Goal: Find specific page/section: Find specific page/section

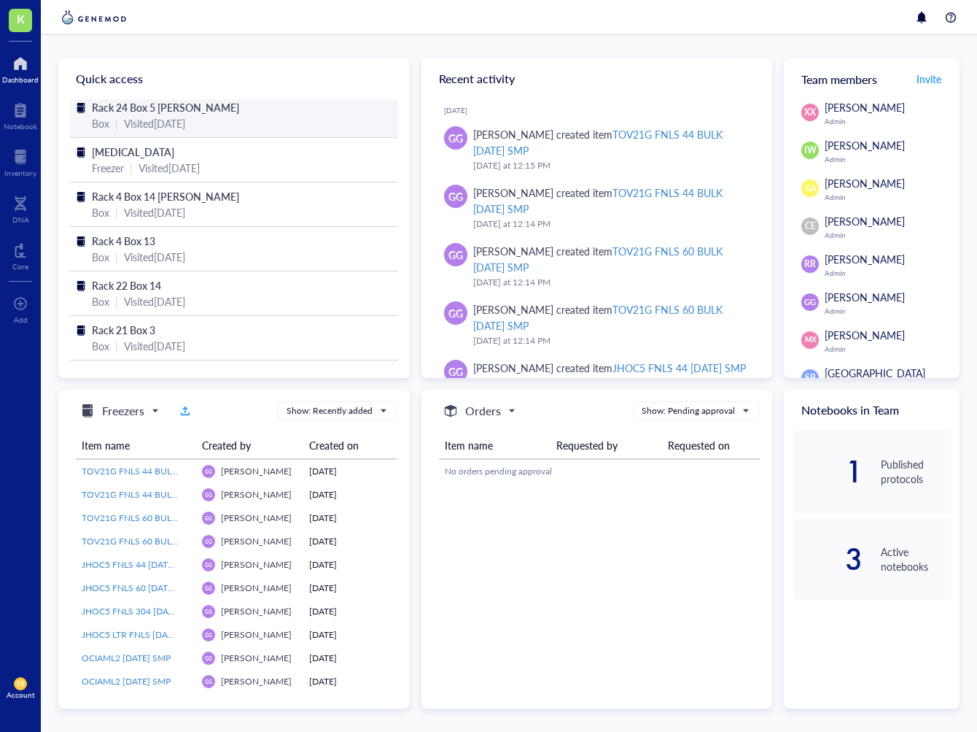
click at [176, 110] on span "Rack 24 Box 5 [PERSON_NAME]" at bounding box center [165, 107] width 147 height 15
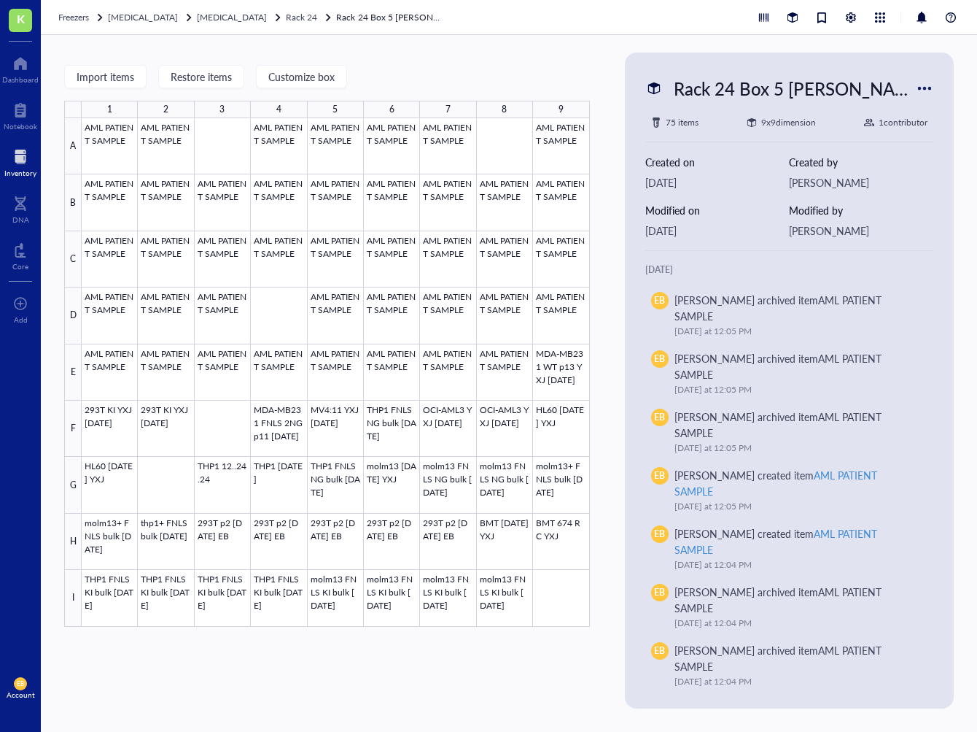
click at [22, 162] on div at bounding box center [20, 156] width 32 height 23
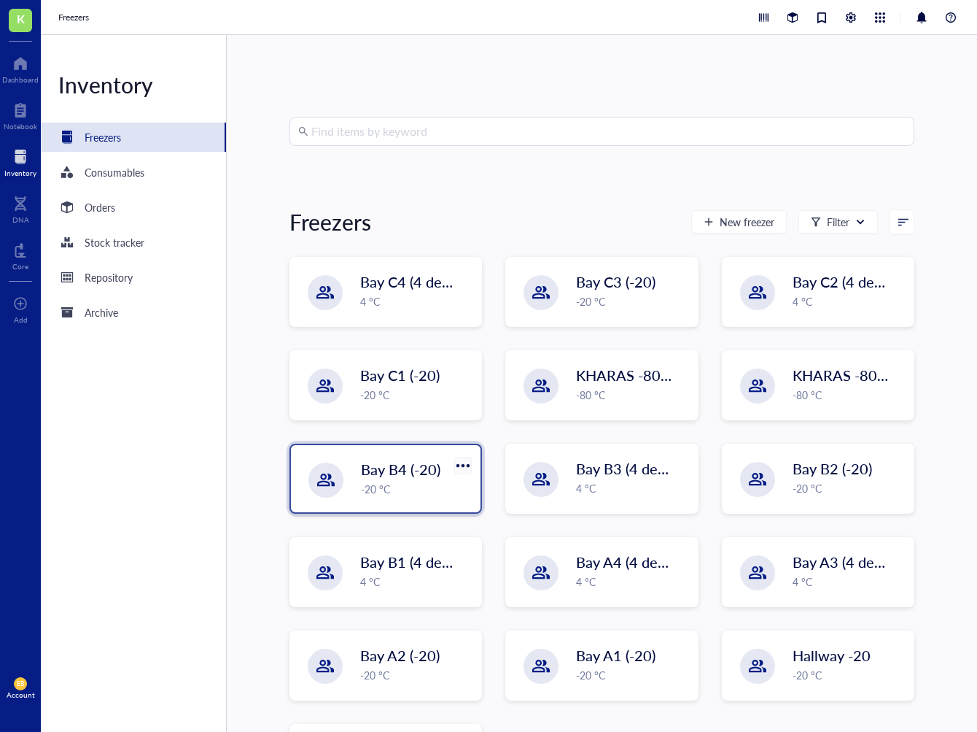
scroll to position [85, 0]
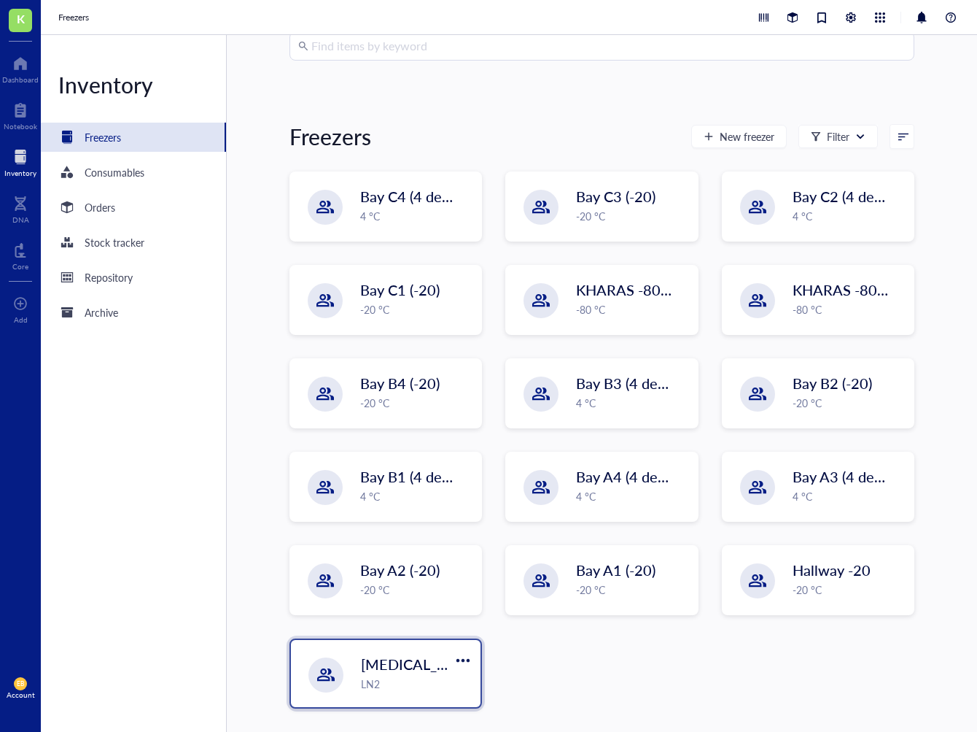
click at [430, 667] on span "[MEDICAL_DATA]" at bounding box center [420, 663] width 119 height 20
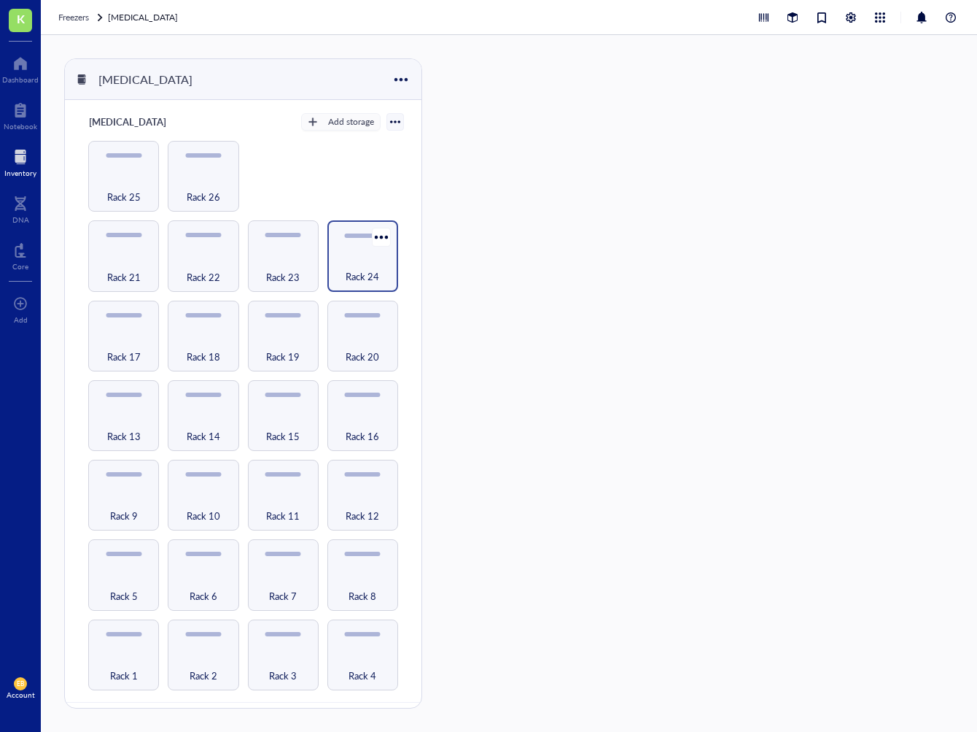
click at [343, 282] on div "Rack 24" at bounding box center [362, 255] width 71 height 71
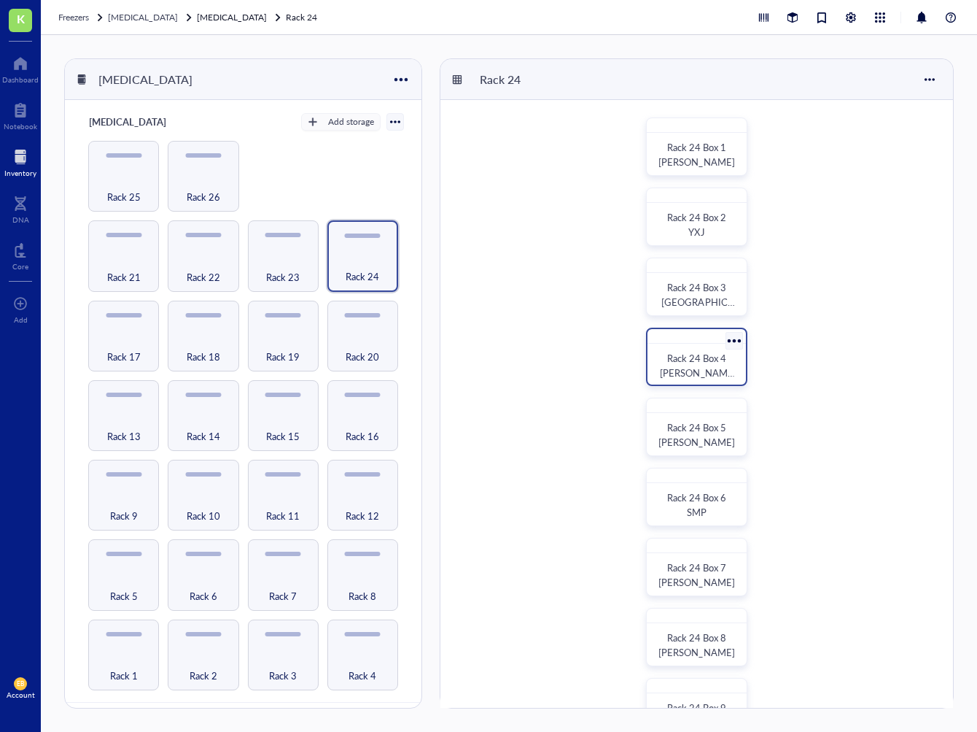
click at [684, 368] on span "Rack 24 Box 4 [PERSON_NAME]" at bounding box center [697, 372] width 74 height 43
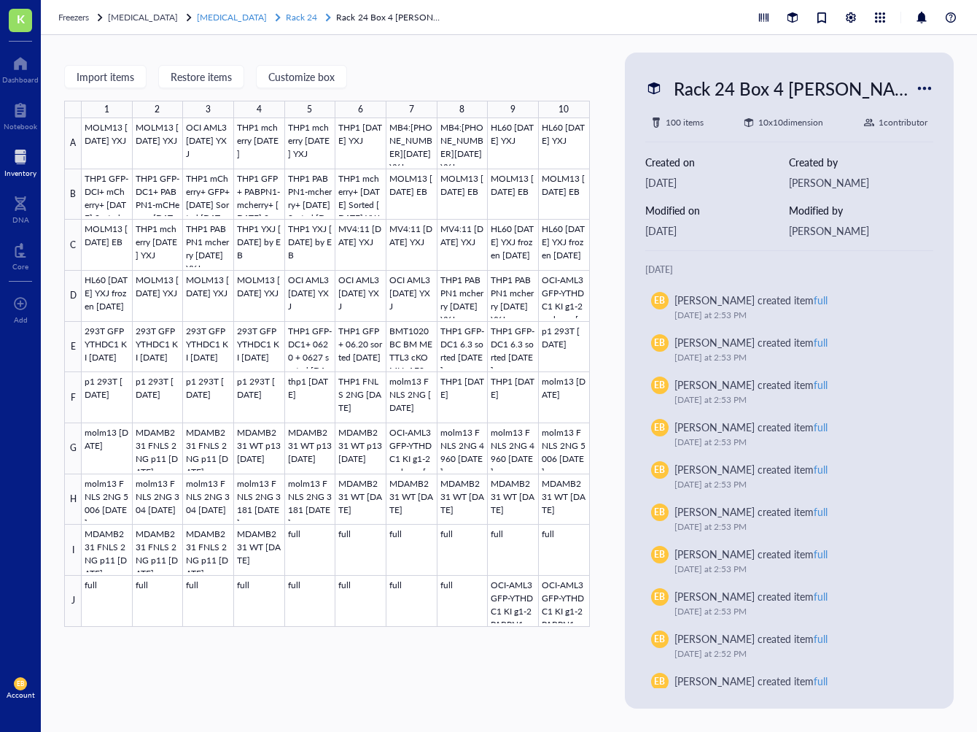
click at [288, 20] on span "Rack 24" at bounding box center [301, 17] width 31 height 12
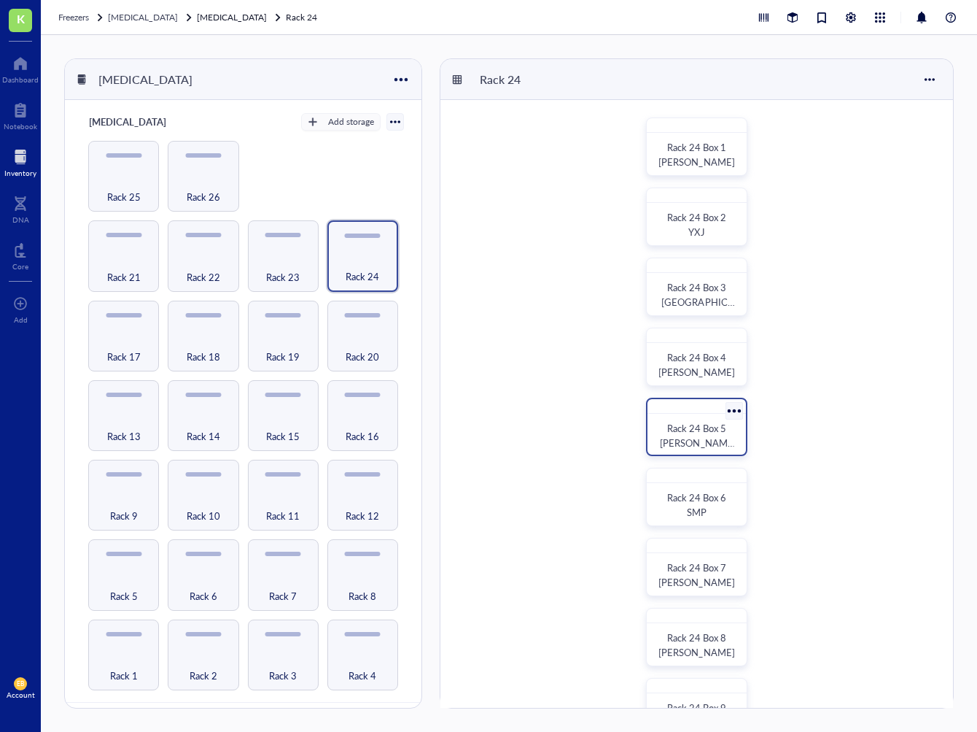
click at [675, 434] on span "Rack 24 Box 5 [PERSON_NAME]" at bounding box center [697, 442] width 74 height 43
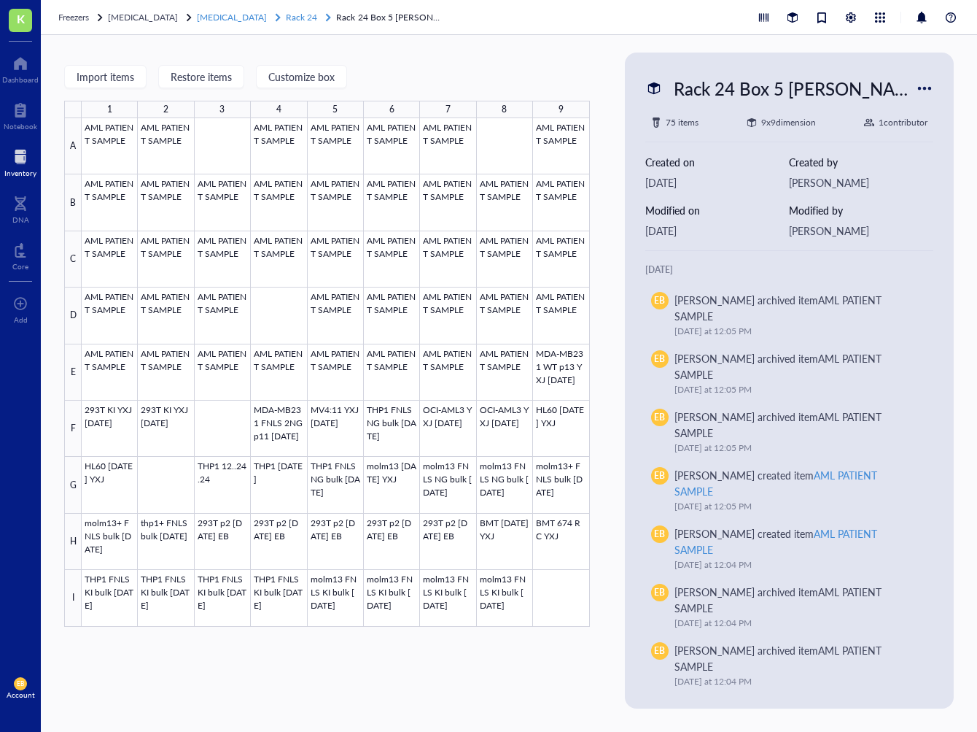
click at [292, 17] on span "Rack 24" at bounding box center [301, 17] width 31 height 12
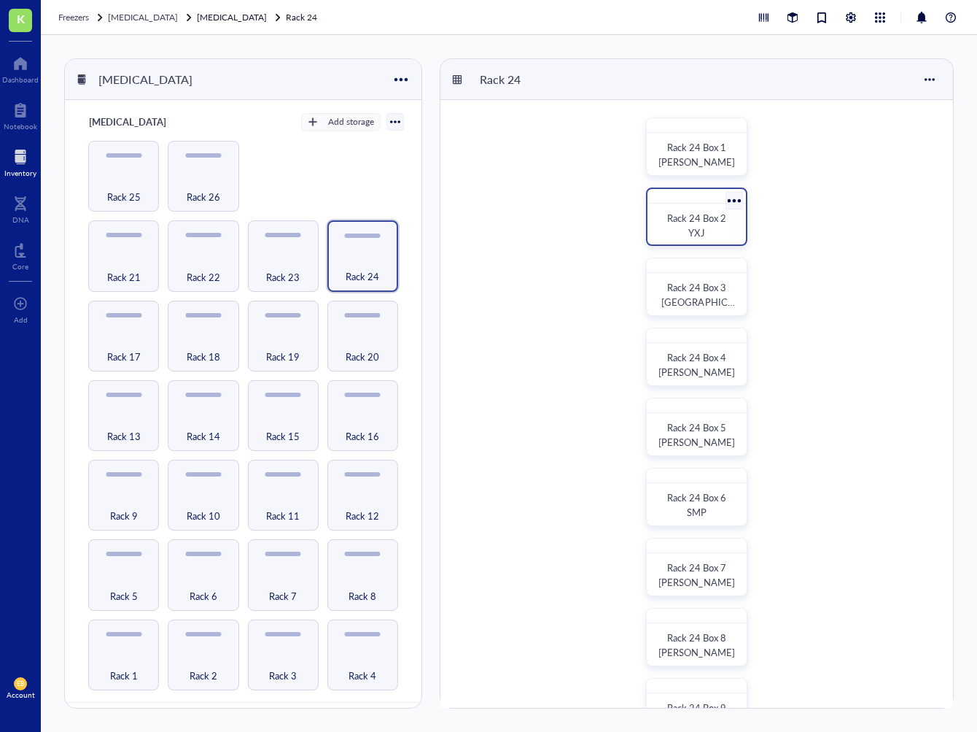
click at [680, 224] on span "Rack 24 Box 2 YXJ" at bounding box center [697, 225] width 61 height 28
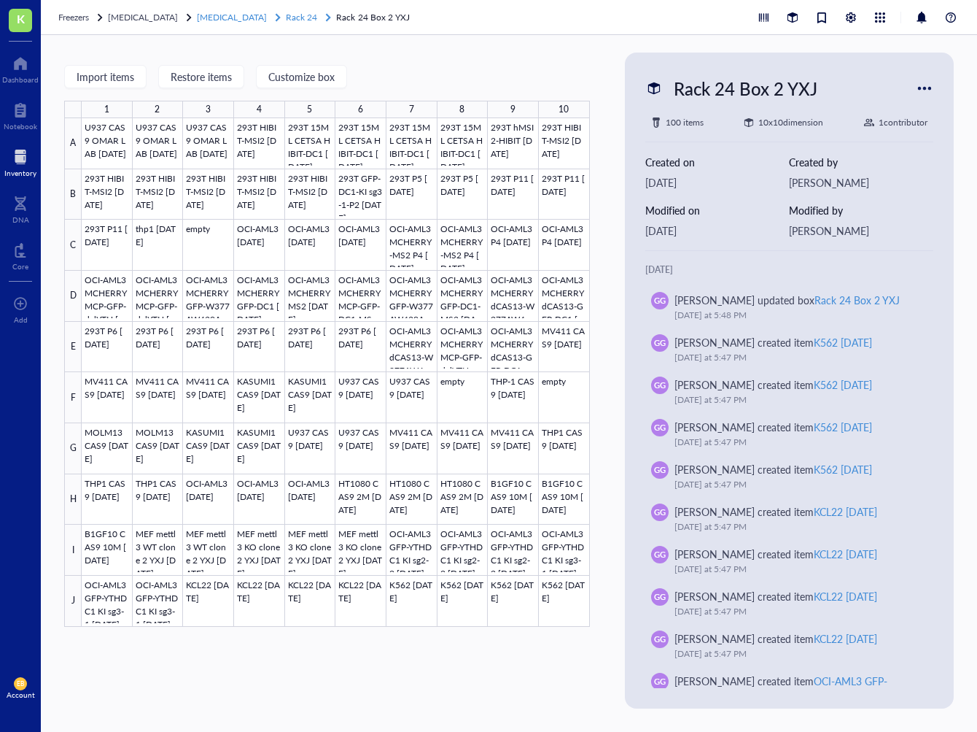
click at [287, 15] on span "Rack 24" at bounding box center [301, 17] width 31 height 12
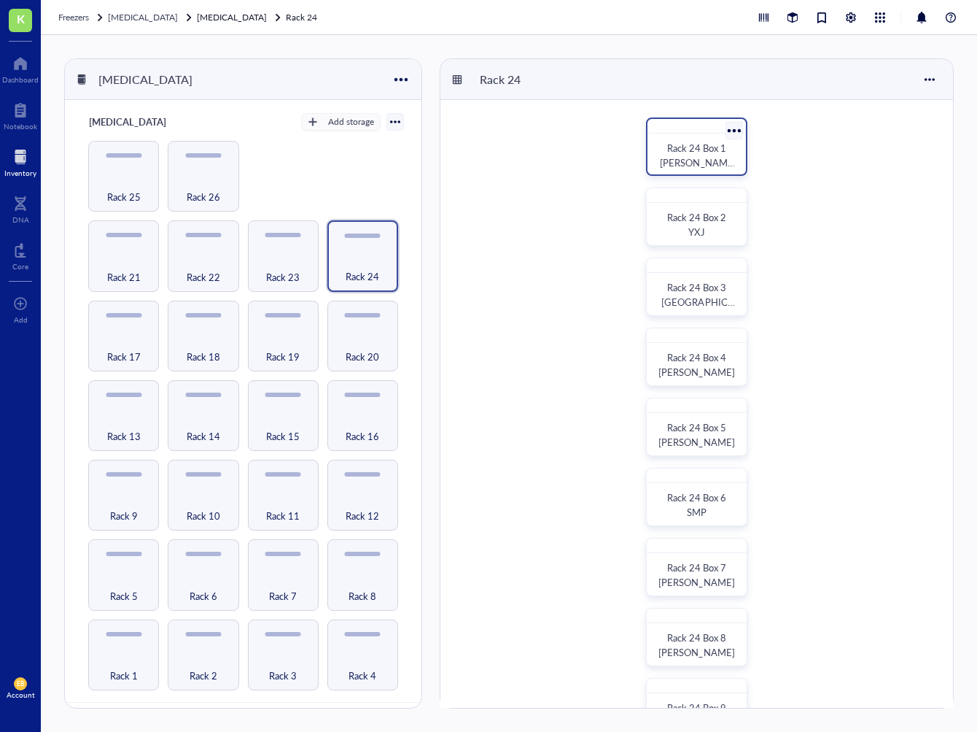
click at [684, 154] on span "Rack 24 Box 1 [PERSON_NAME]" at bounding box center [697, 162] width 74 height 43
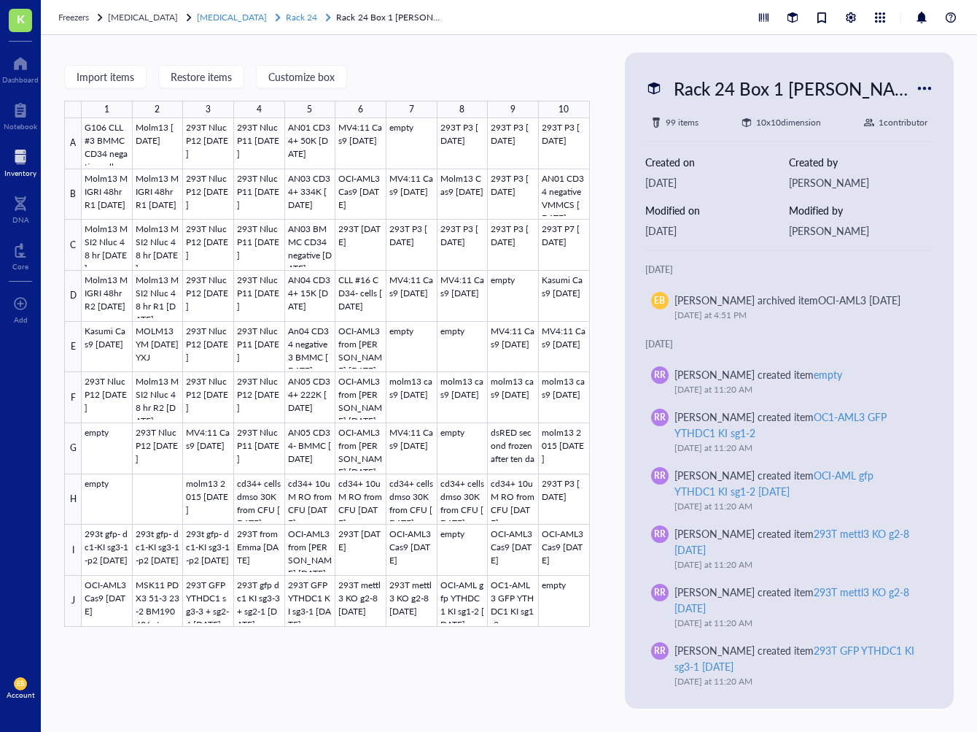
click at [206, 18] on span "[MEDICAL_DATA]" at bounding box center [232, 17] width 70 height 12
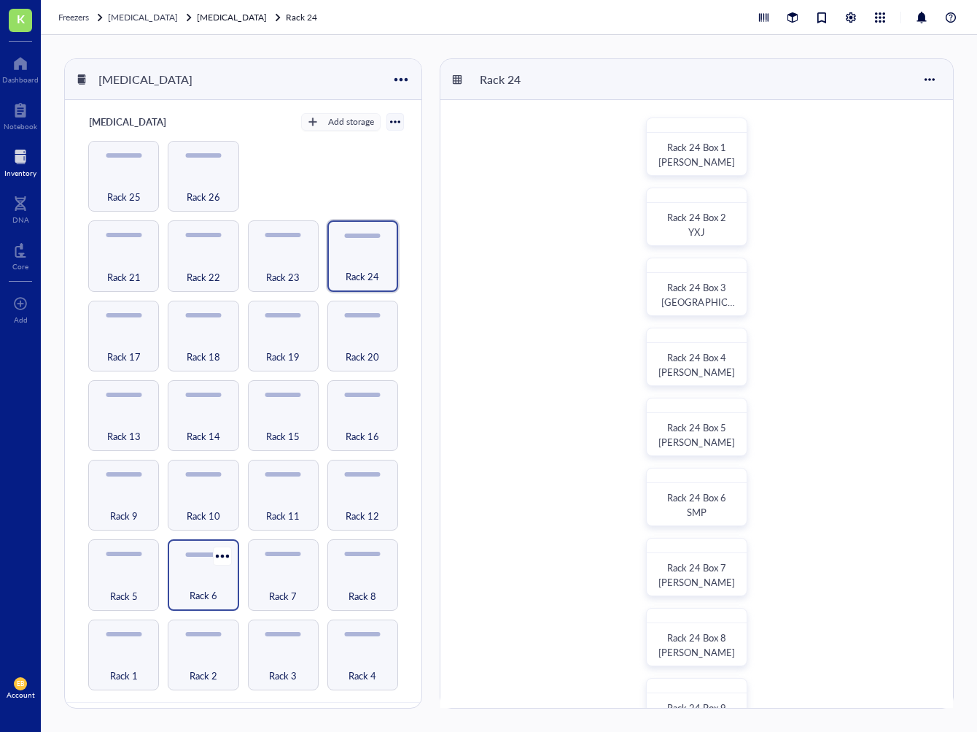
click at [178, 571] on div "Rack 6" at bounding box center [203, 587] width 56 height 32
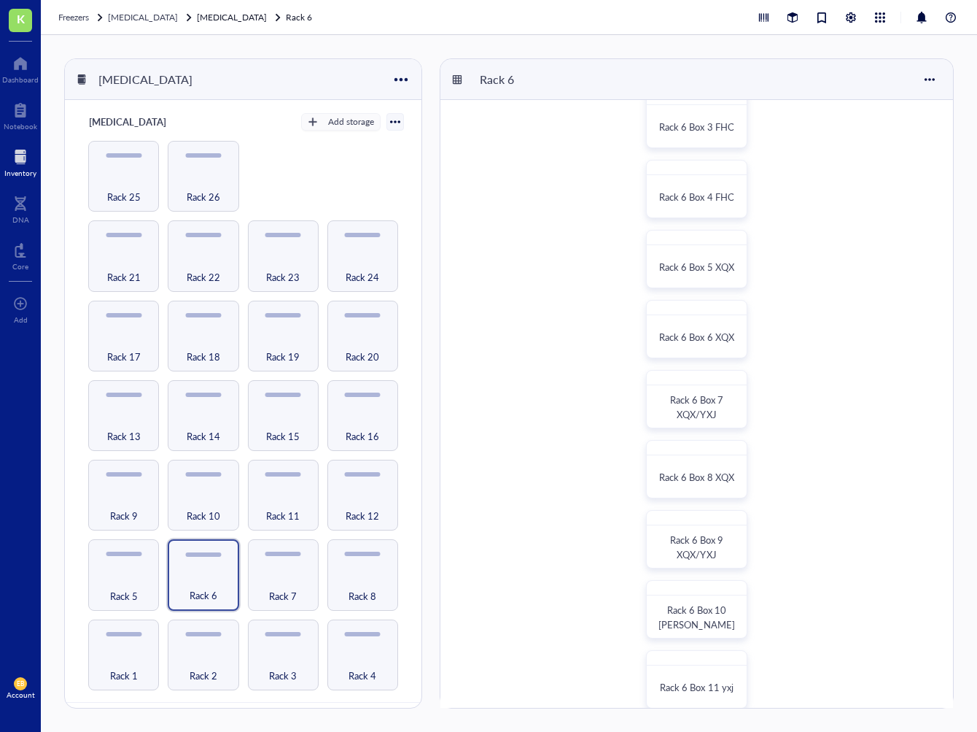
scroll to position [179, 0]
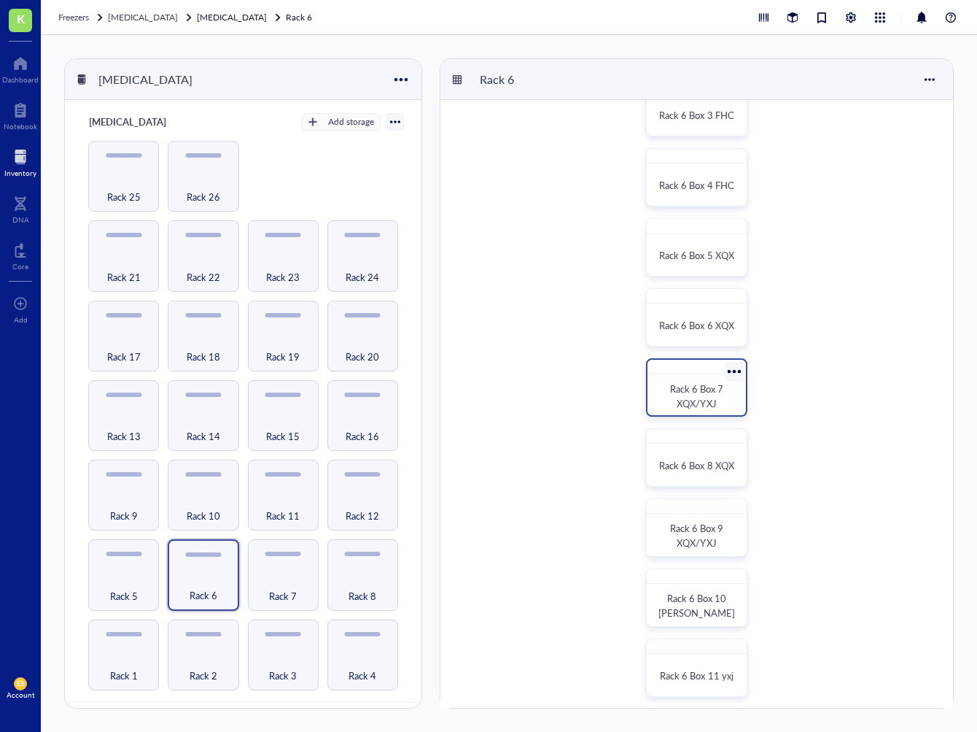
click at [689, 402] on span "Rack 6 Box 7 XQX/YXJ" at bounding box center [697, 395] width 55 height 28
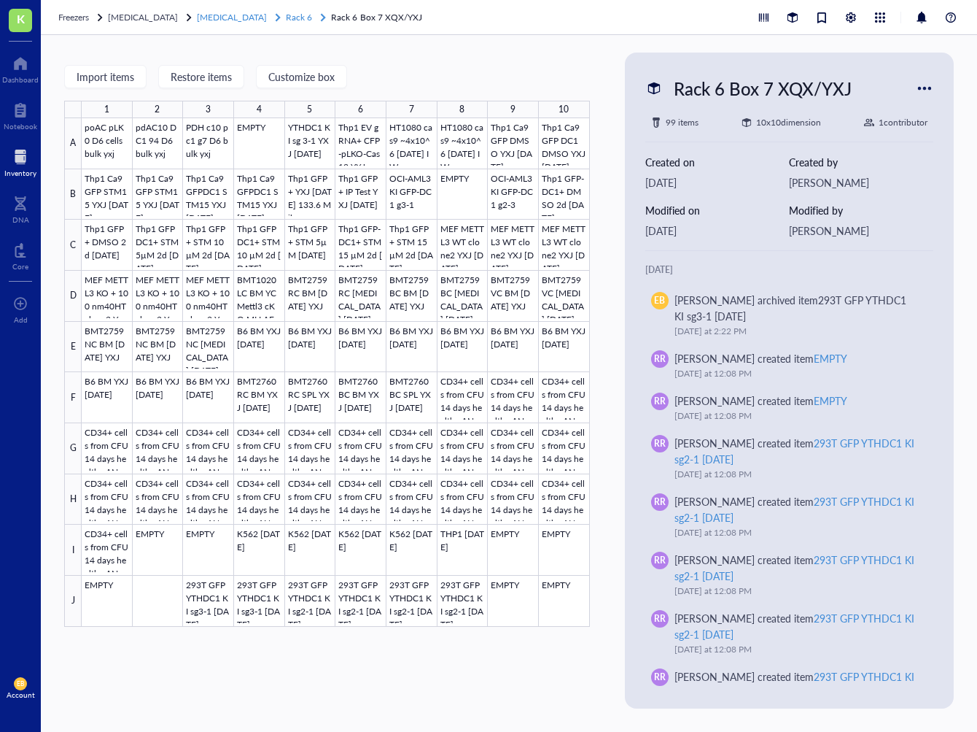
click at [286, 15] on span "Rack 6" at bounding box center [299, 17] width 26 height 12
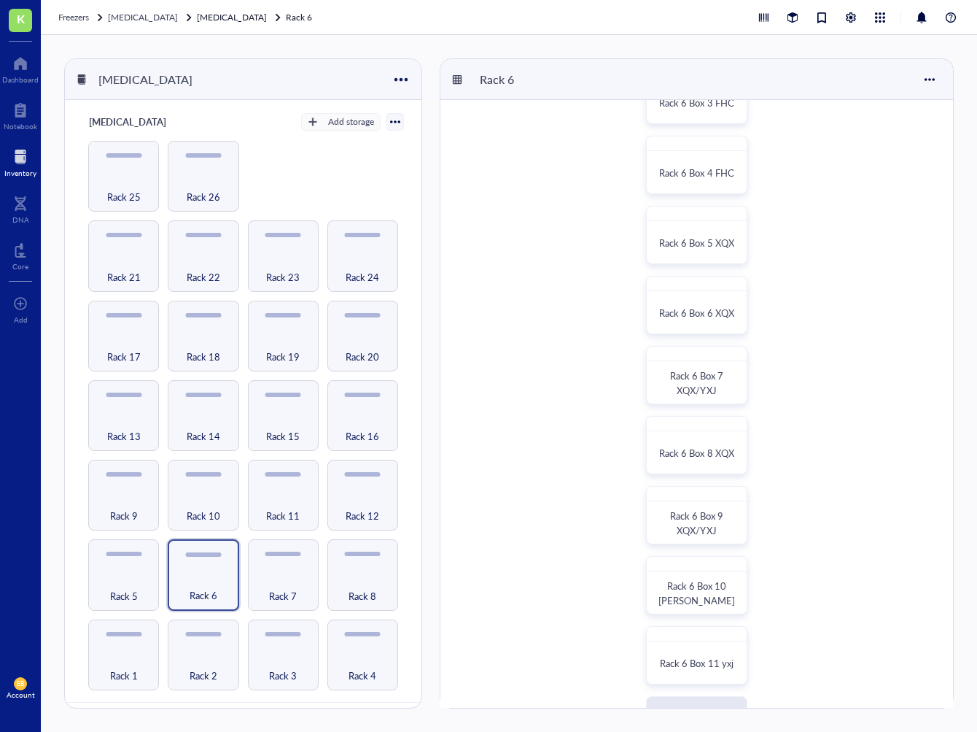
scroll to position [200, 0]
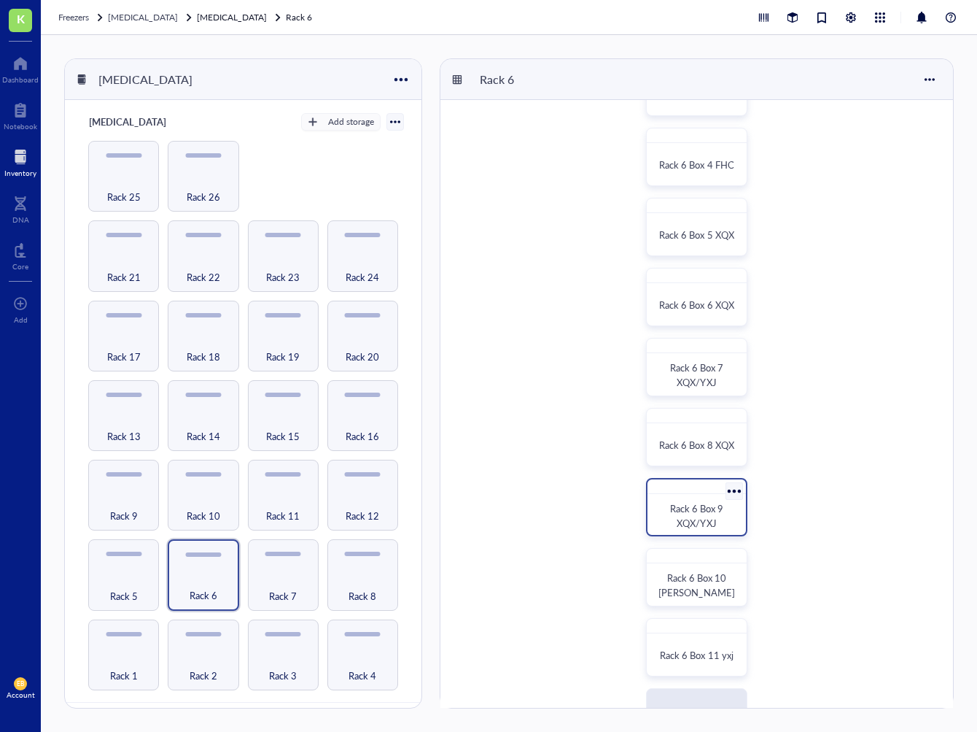
click at [672, 532] on div "Rack 6 Box 9 XQX/YXJ" at bounding box center [696, 507] width 101 height 58
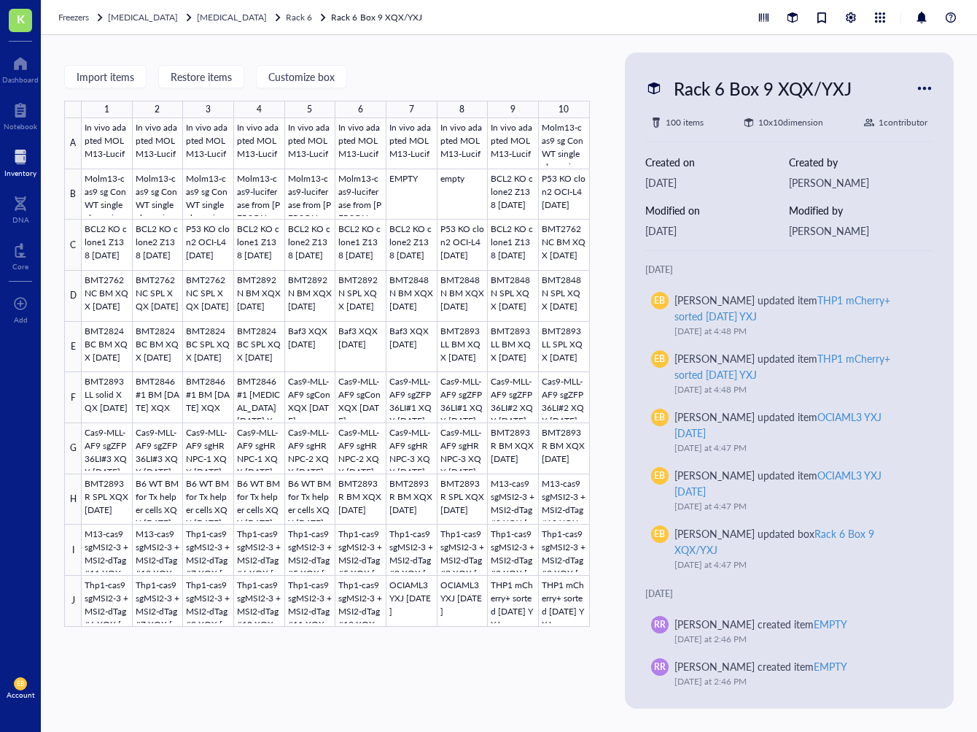
click at [276, 24] on div "Freezers [MEDICAL_DATA] [MEDICAL_DATA] Rack 6 Rack 6 Box 9 XQX/YXJ" at bounding box center [509, 17] width 936 height 35
click at [286, 18] on span "Rack 6" at bounding box center [299, 17] width 26 height 12
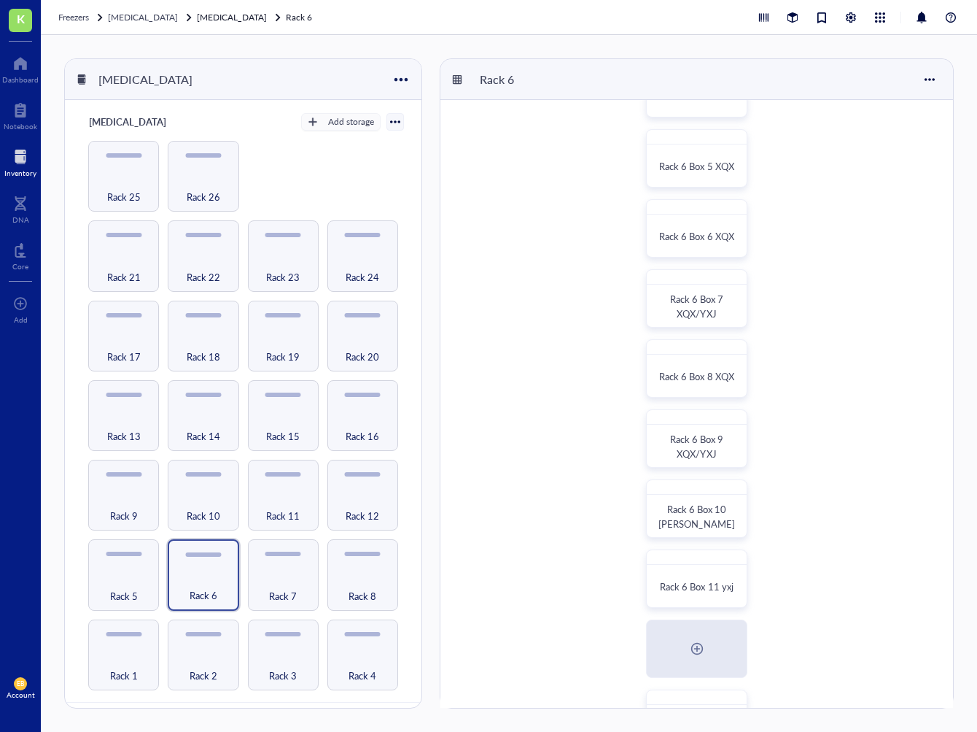
scroll to position [293, 0]
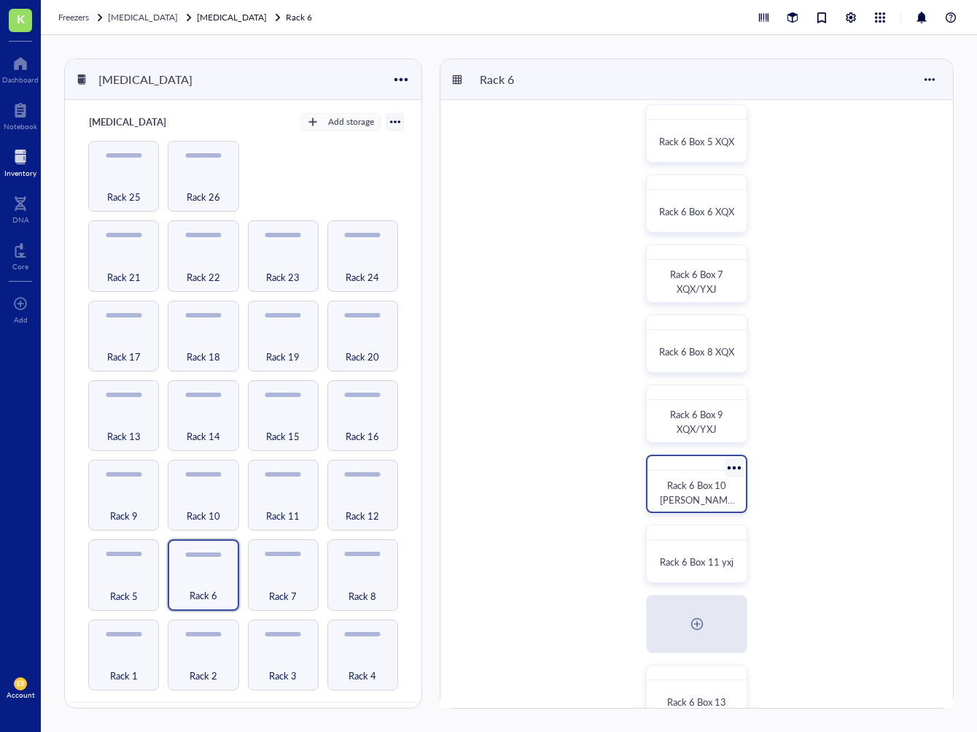
click at [698, 498] on span "Rack 6 Box 10 [PERSON_NAME]" at bounding box center [697, 499] width 74 height 43
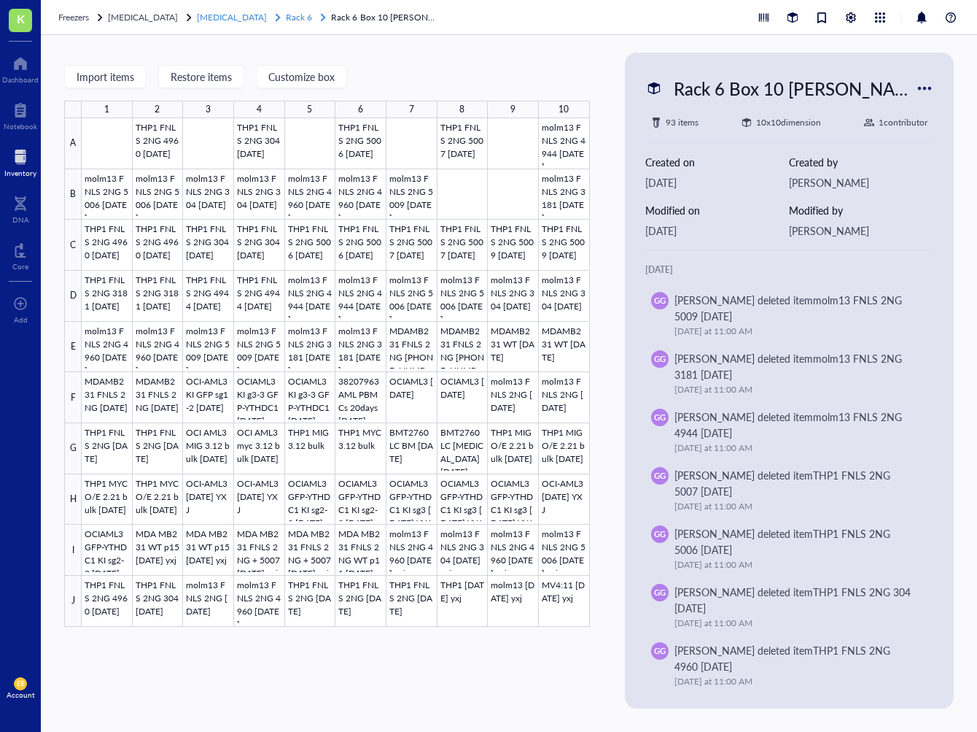
click at [286, 17] on span "Rack 6" at bounding box center [299, 17] width 26 height 12
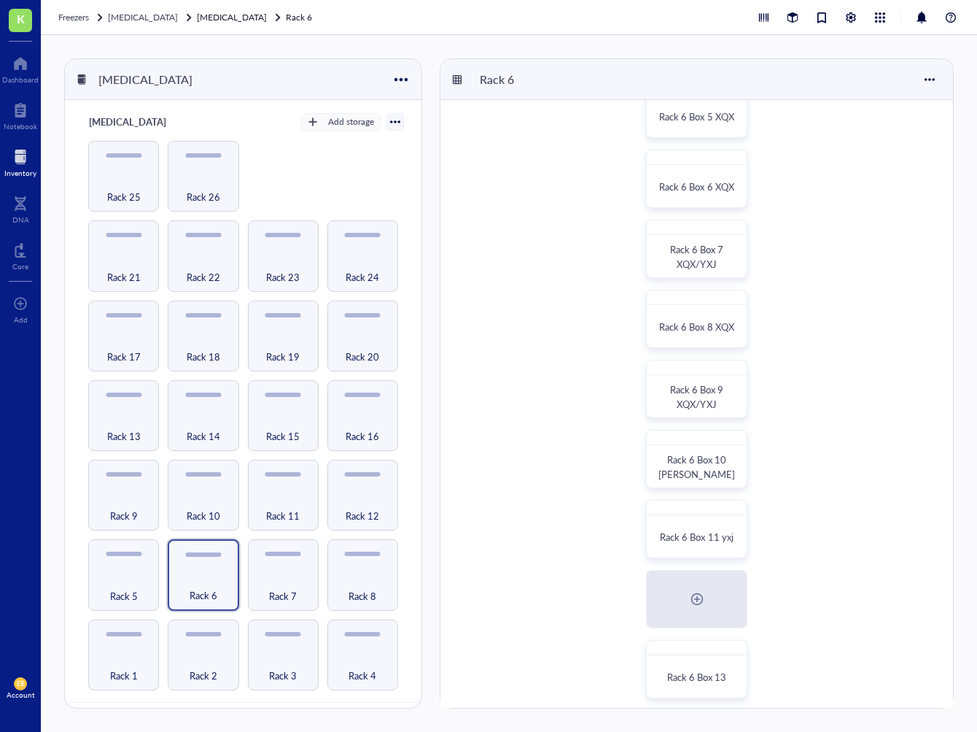
scroll to position [396, 0]
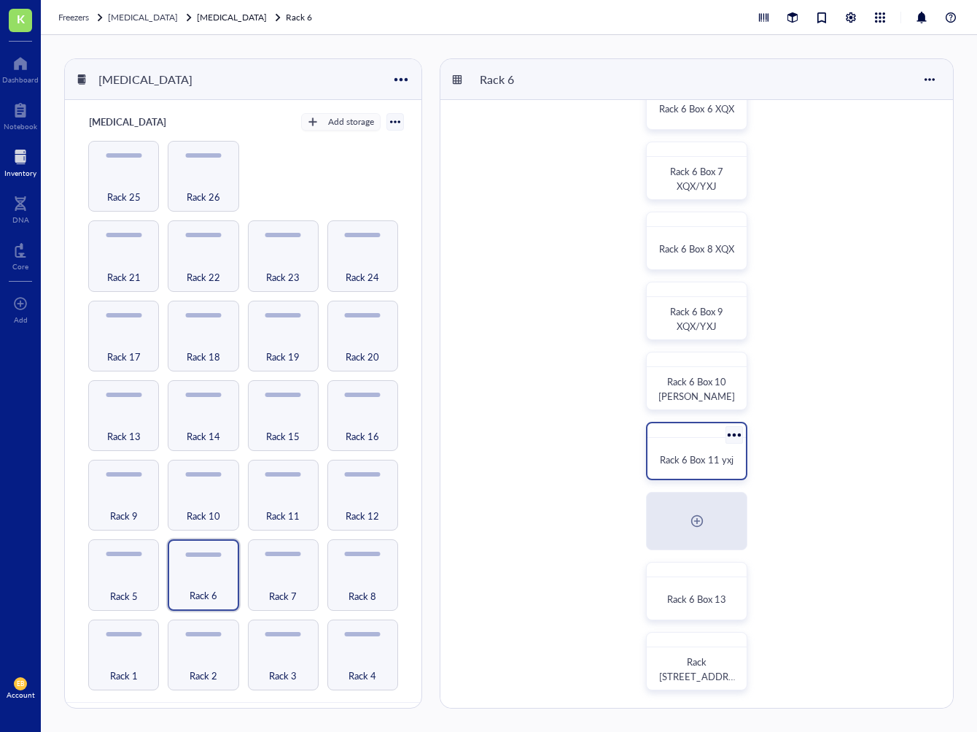
click at [675, 461] on span "Rack 6 Box 11 yxj" at bounding box center [696, 459] width 73 height 14
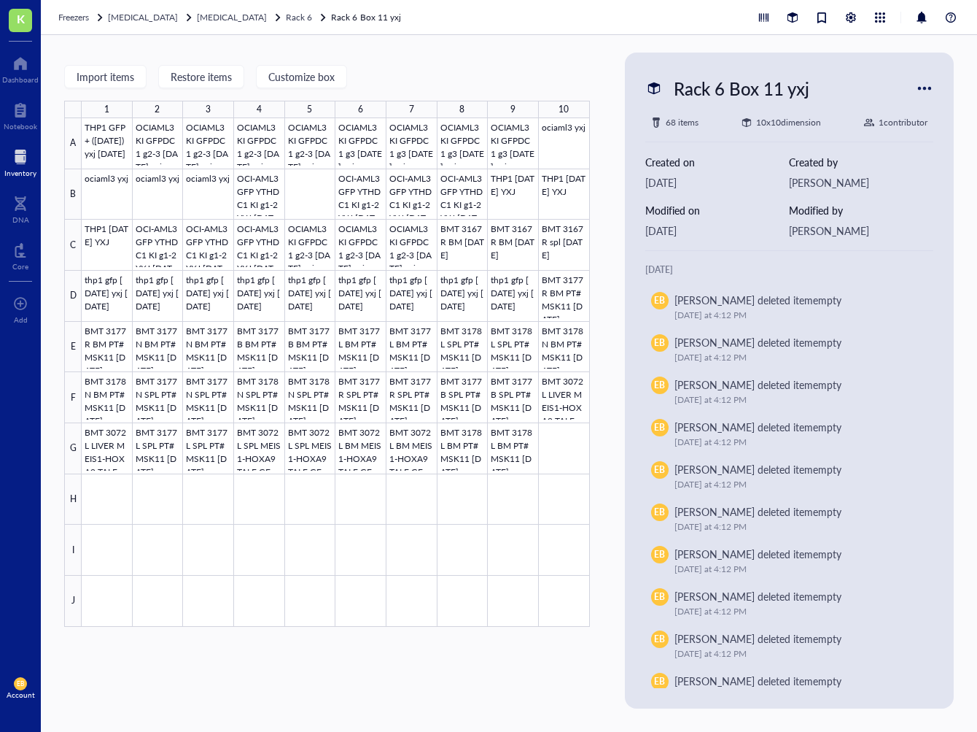
click at [15, 148] on div at bounding box center [20, 156] width 32 height 23
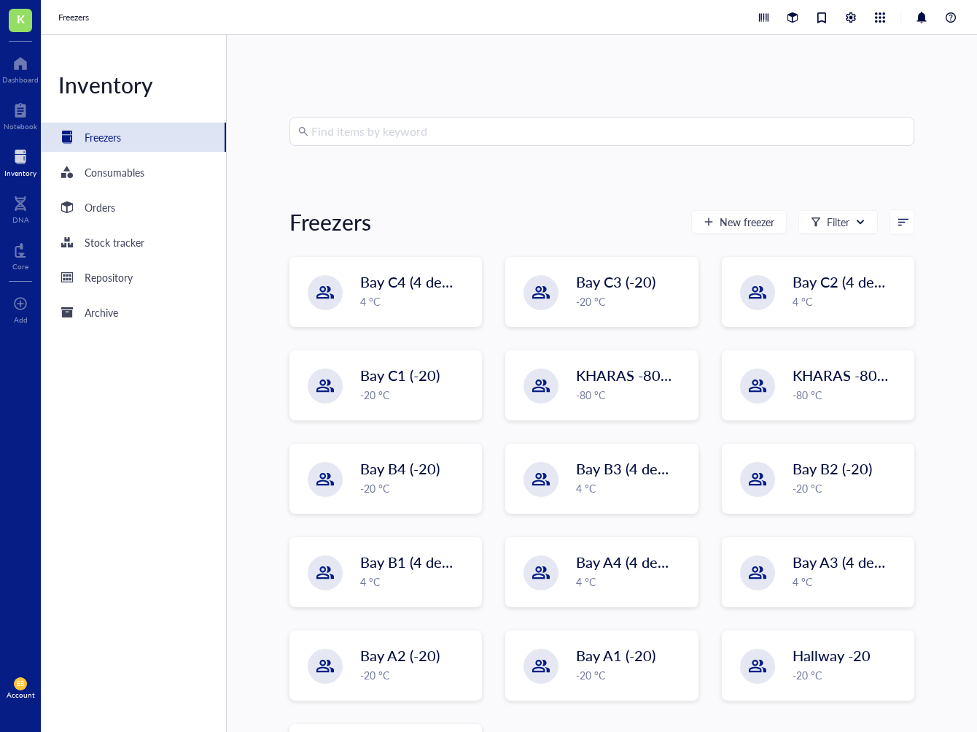
click at [463, 139] on input "search" at bounding box center [608, 131] width 594 height 28
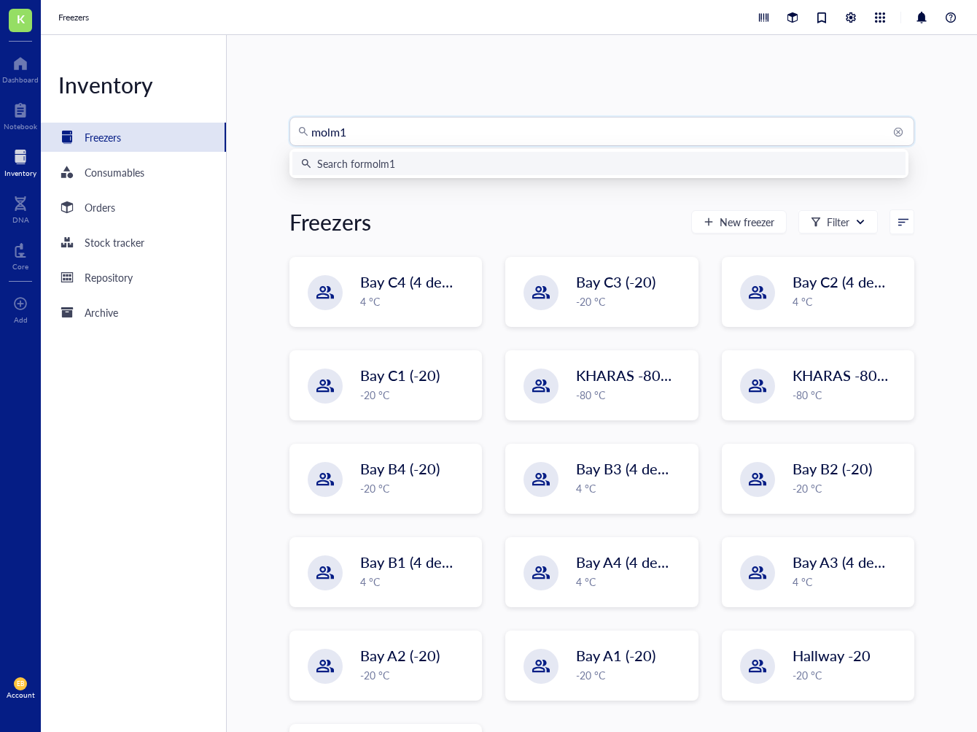
type input "molm13"
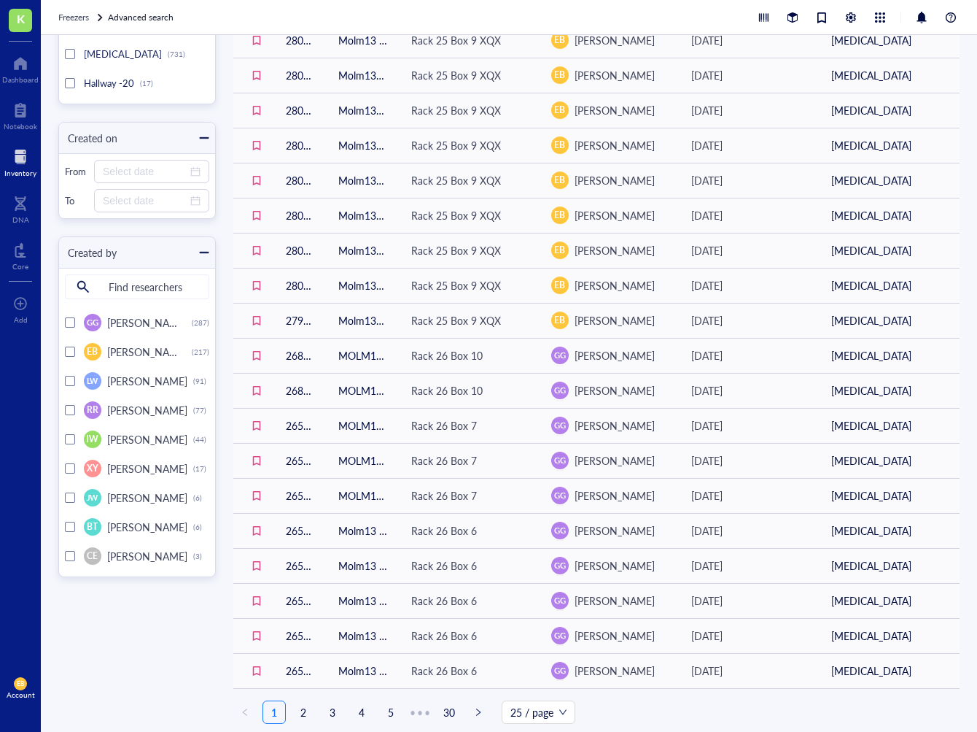
scroll to position [325, 0]
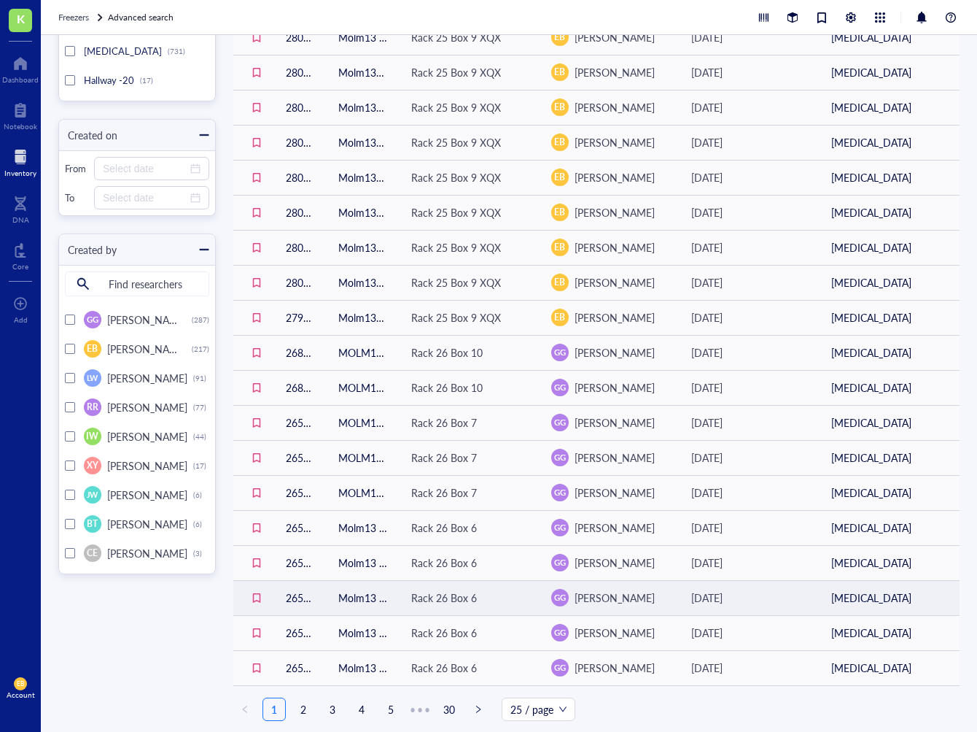
click at [442, 602] on div "Rack 26 Box 6" at bounding box center [444, 597] width 66 height 16
click at [471, 540] on div "Rack 26 Box 6" at bounding box center [484, 538] width 61 height 13
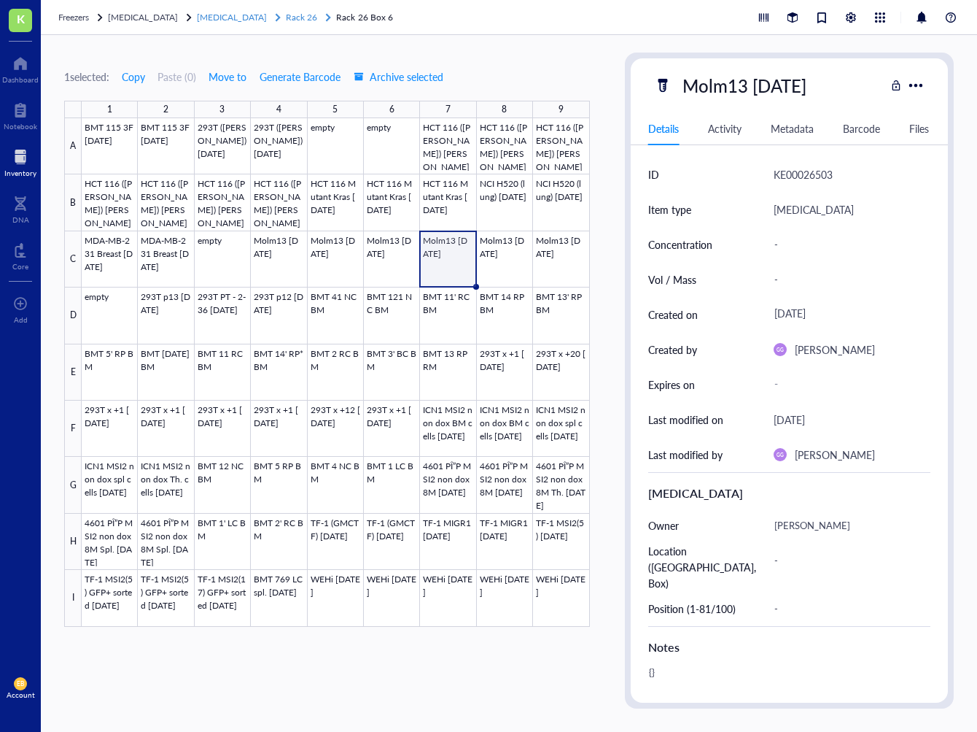
click at [286, 18] on span "Rack 26" at bounding box center [301, 17] width 31 height 12
